Goal: Go to known website: Go to known website

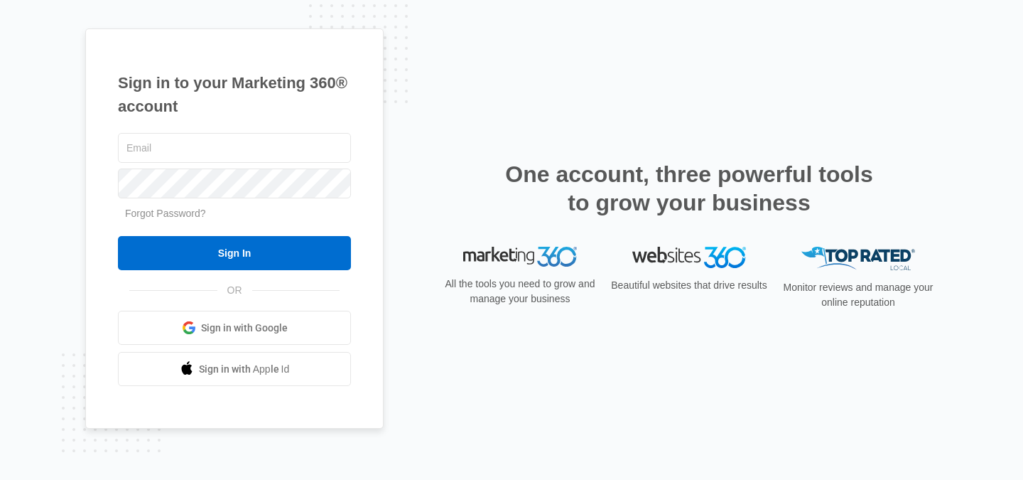
click at [229, 328] on span "Sign in with Google" at bounding box center [244, 328] width 87 height 15
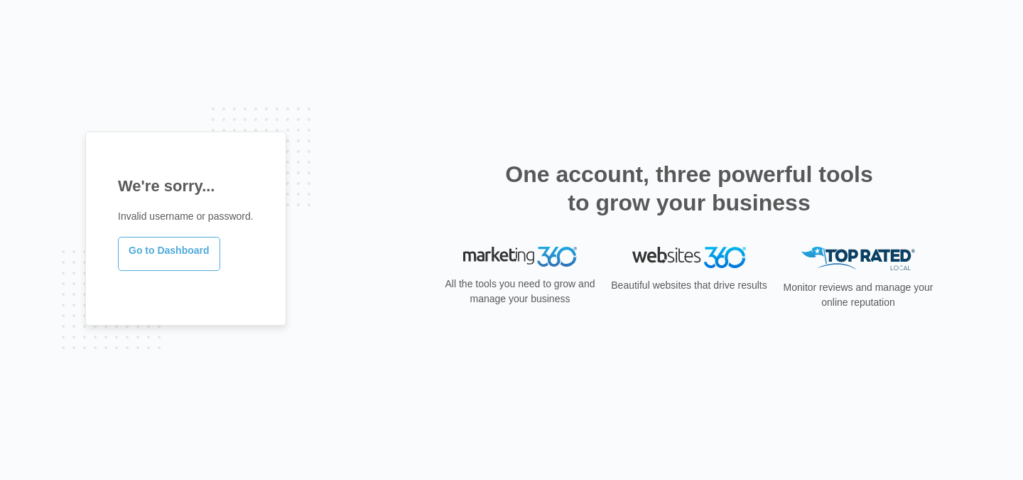
click at [170, 259] on link "Go to Dashboard" at bounding box center [169, 254] width 102 height 34
